Goal: Find specific page/section: Find specific page/section

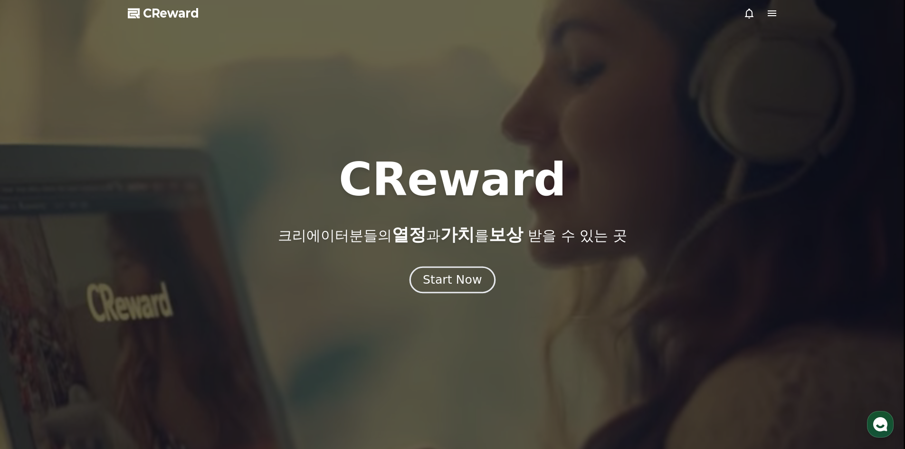
click at [462, 276] on div "Start Now" at bounding box center [452, 280] width 59 height 16
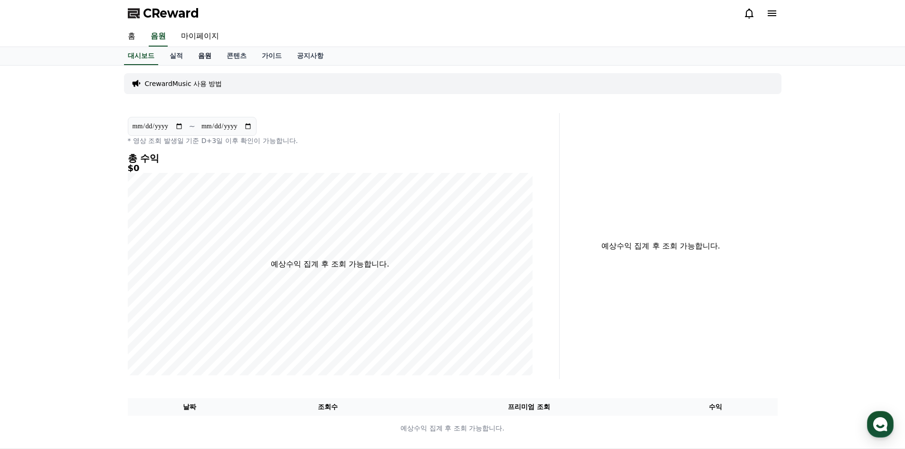
click at [202, 55] on link "음원" at bounding box center [204, 56] width 29 height 18
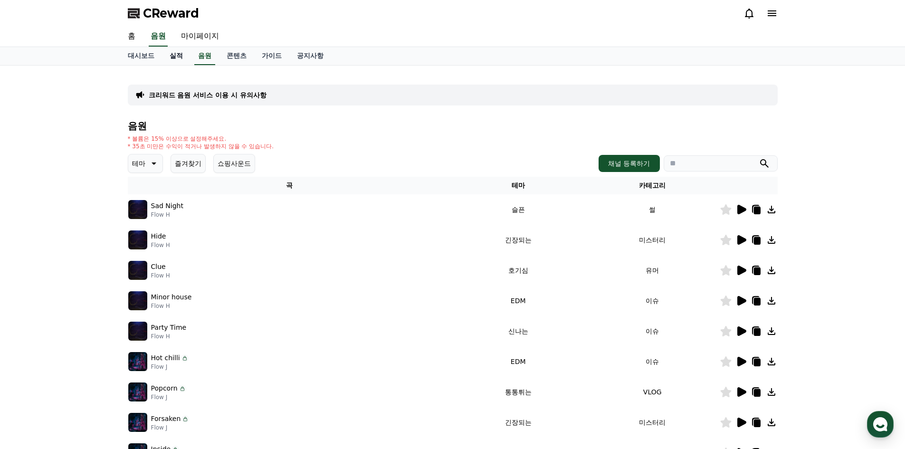
click at [182, 57] on link "실적" at bounding box center [176, 56] width 29 height 18
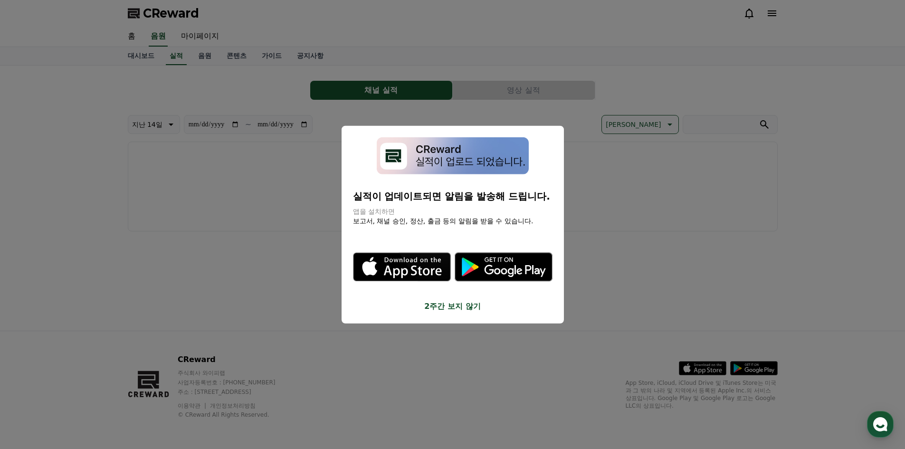
click at [443, 308] on button "2주간 보지 않기" at bounding box center [453, 306] width 200 height 11
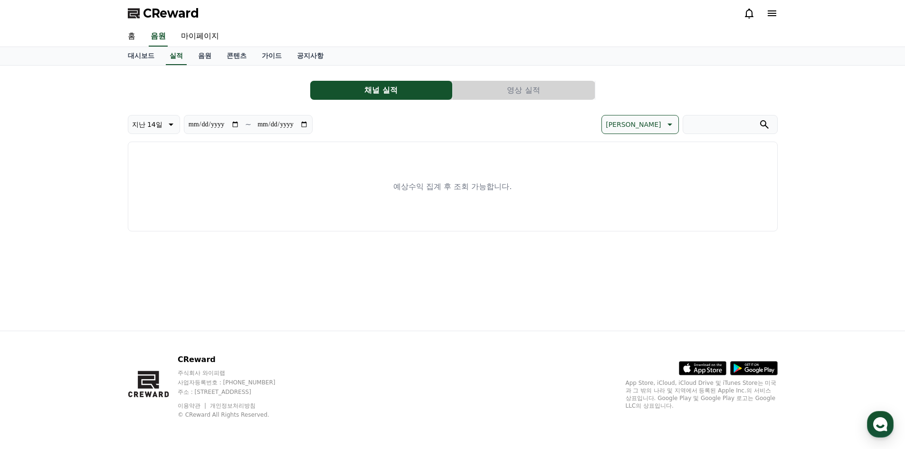
click at [473, 92] on button "영상 실적" at bounding box center [524, 90] width 142 height 19
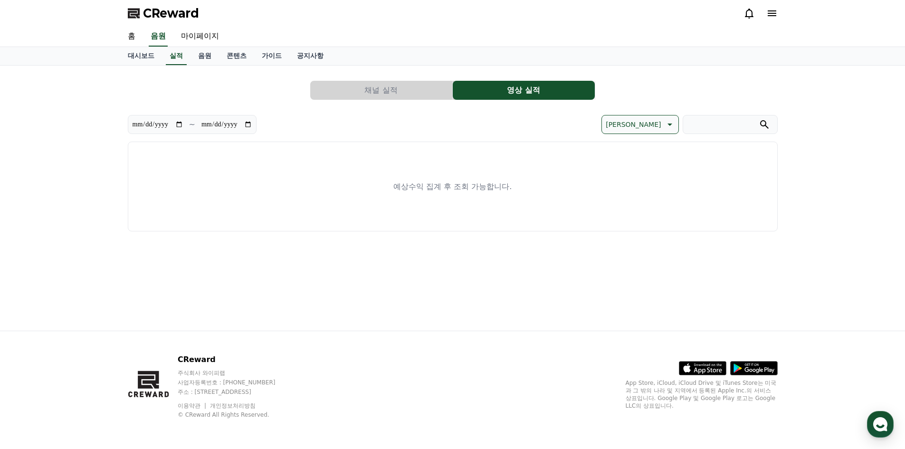
click at [426, 91] on button "채널 실적" at bounding box center [381, 90] width 142 height 19
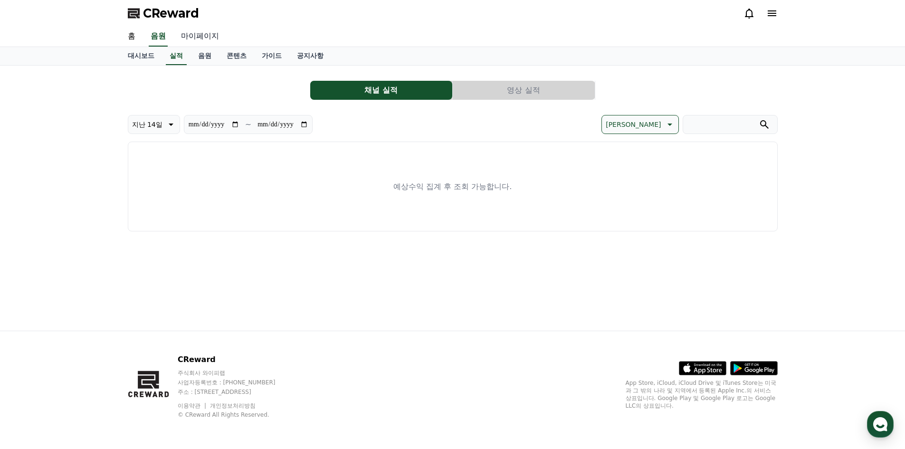
click at [185, 40] on link "마이페이지" at bounding box center [199, 37] width 53 height 20
select select "**********"
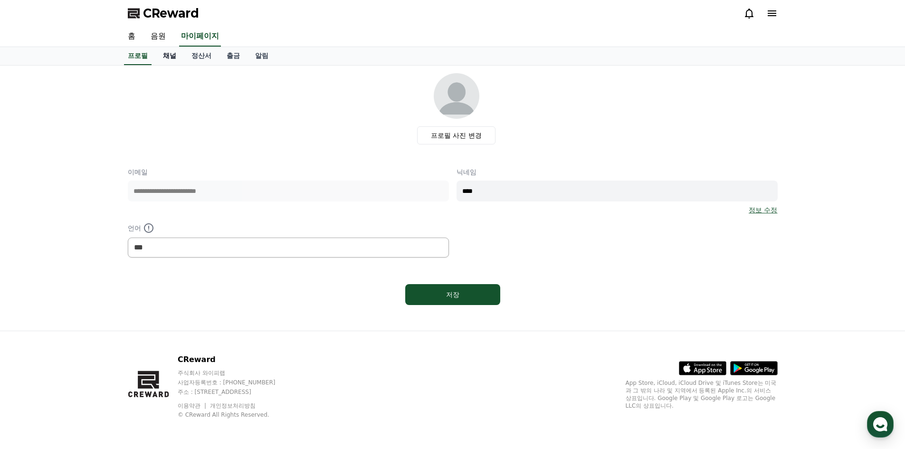
click at [170, 57] on link "채널" at bounding box center [169, 56] width 29 height 18
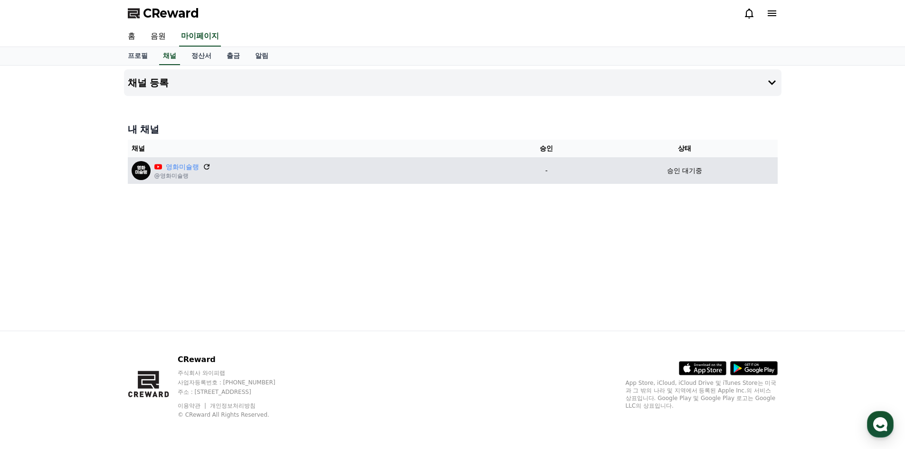
click at [209, 165] on icon at bounding box center [207, 167] width 6 height 6
